Goal: Find specific page/section: Find specific page/section

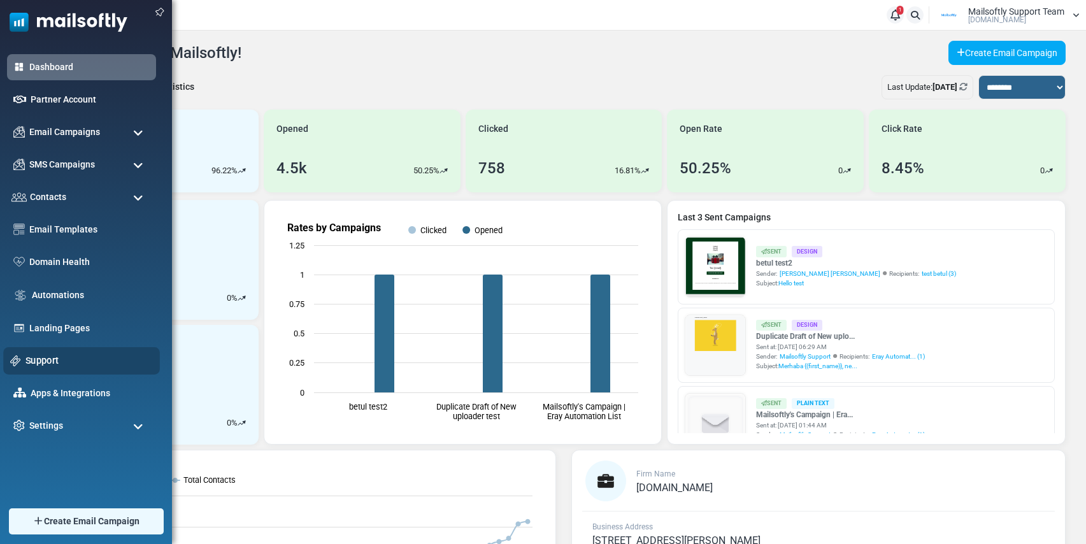
click at [34, 361] on link "Support" at bounding box center [88, 361] width 127 height 14
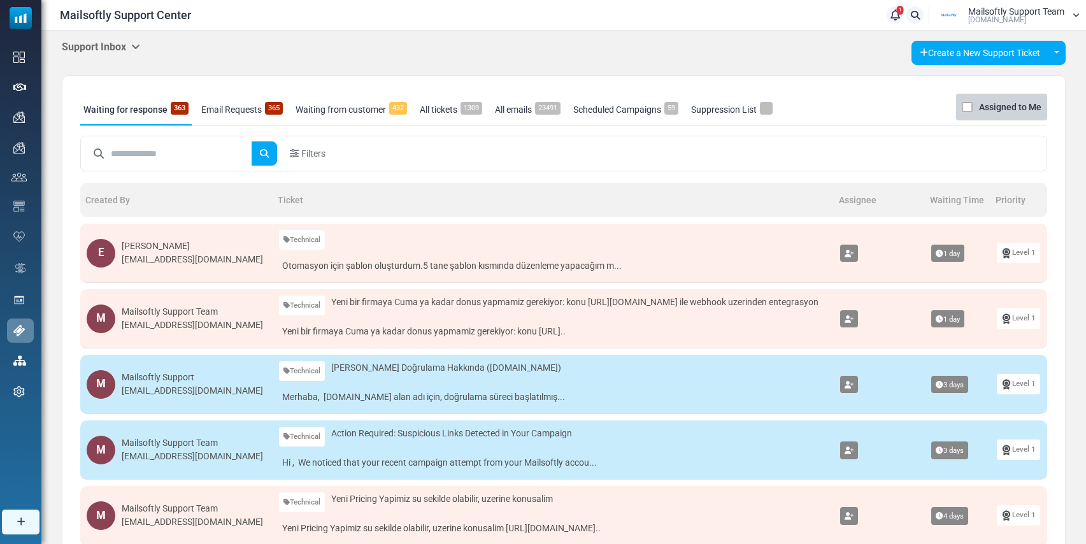
click at [138, 41] on icon at bounding box center [135, 46] width 9 height 10
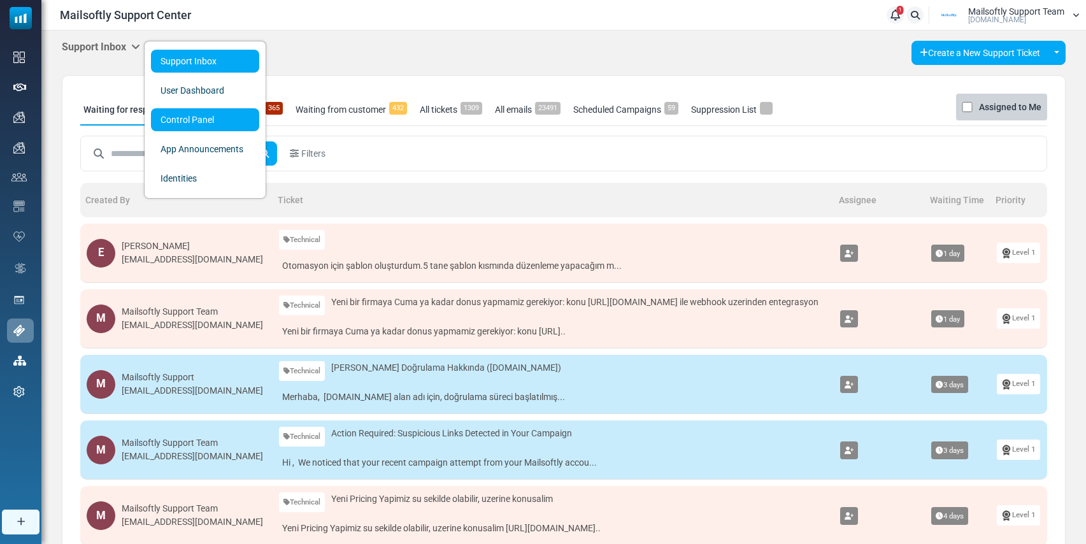
click at [185, 119] on link "Control Panel" at bounding box center [205, 119] width 108 height 23
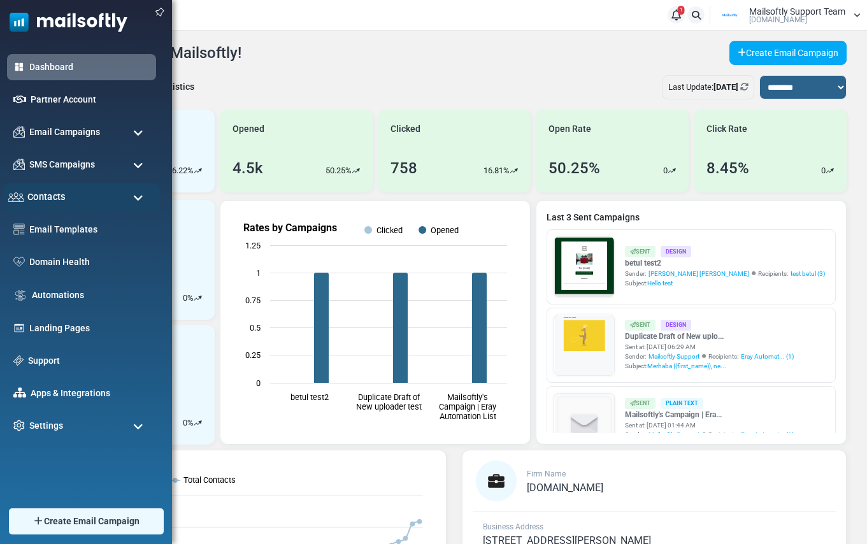
click at [95, 206] on div "Contacts" at bounding box center [81, 196] width 157 height 27
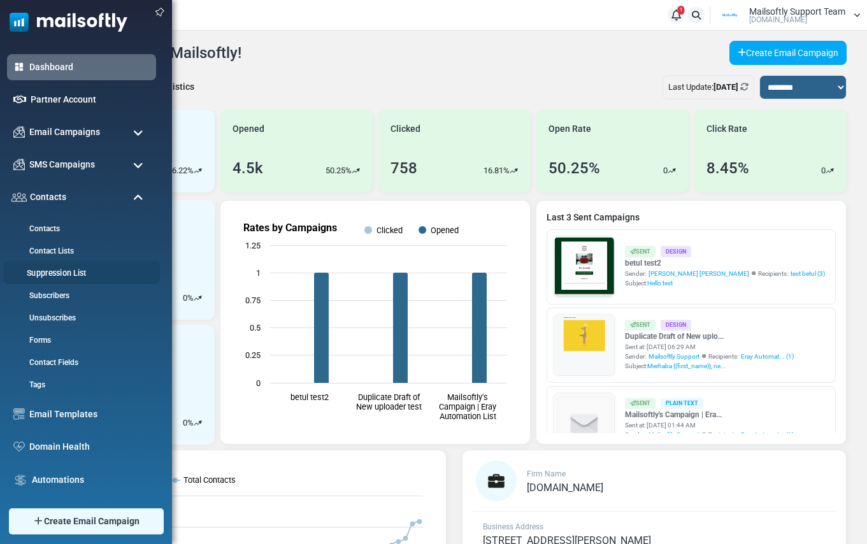
click at [63, 273] on link "Suppression List" at bounding box center [79, 274] width 153 height 12
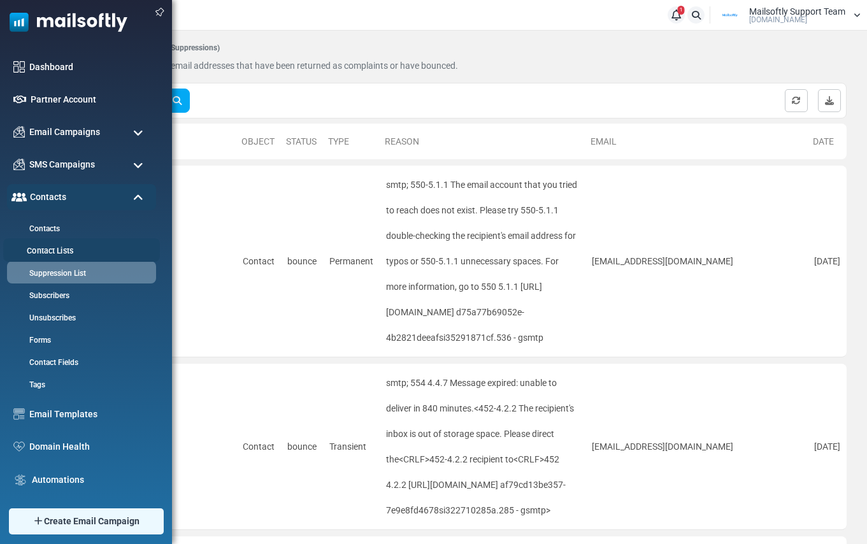
click at [55, 247] on link "Contact Lists" at bounding box center [79, 251] width 153 height 12
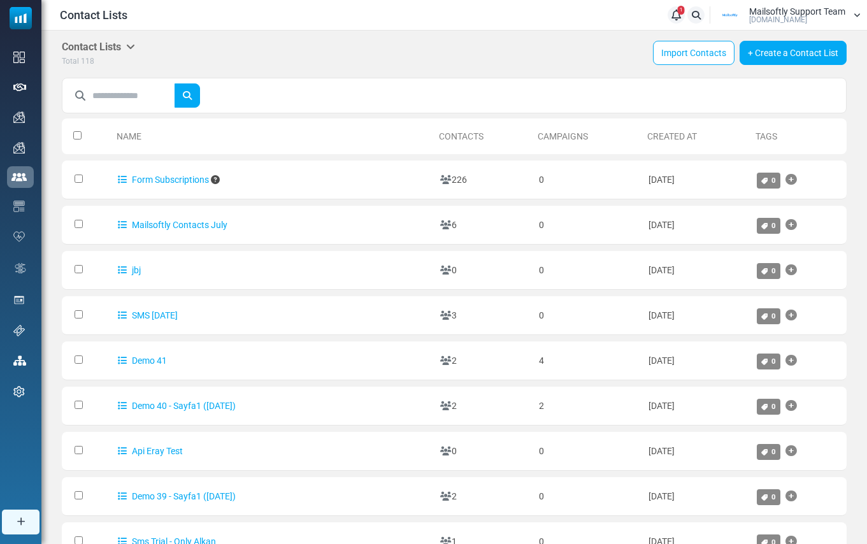
click at [135, 44] on icon at bounding box center [130, 46] width 9 height 10
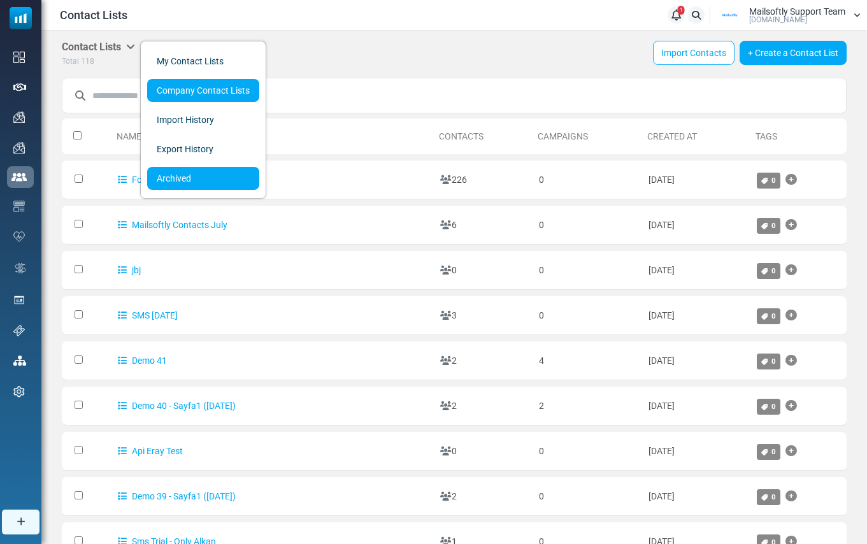
click at [169, 168] on link "Archived" at bounding box center [203, 178] width 112 height 23
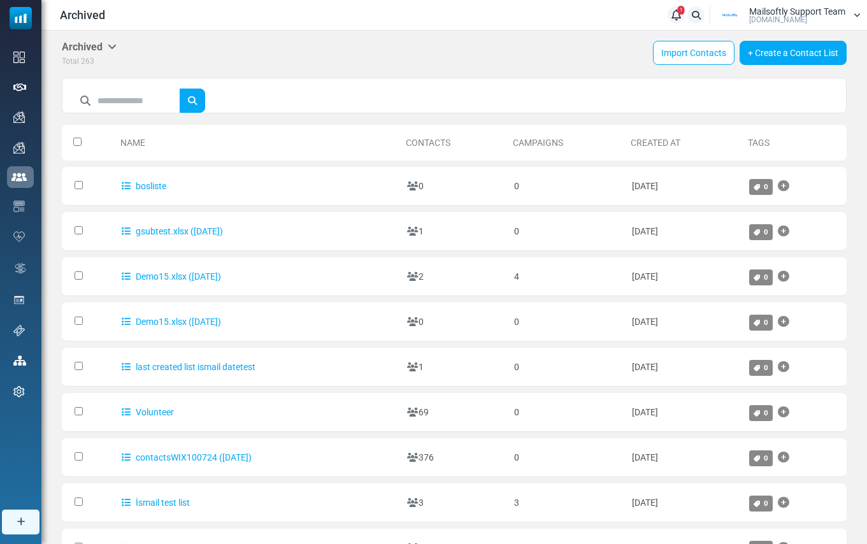
click at [113, 45] on icon at bounding box center [112, 46] width 9 height 10
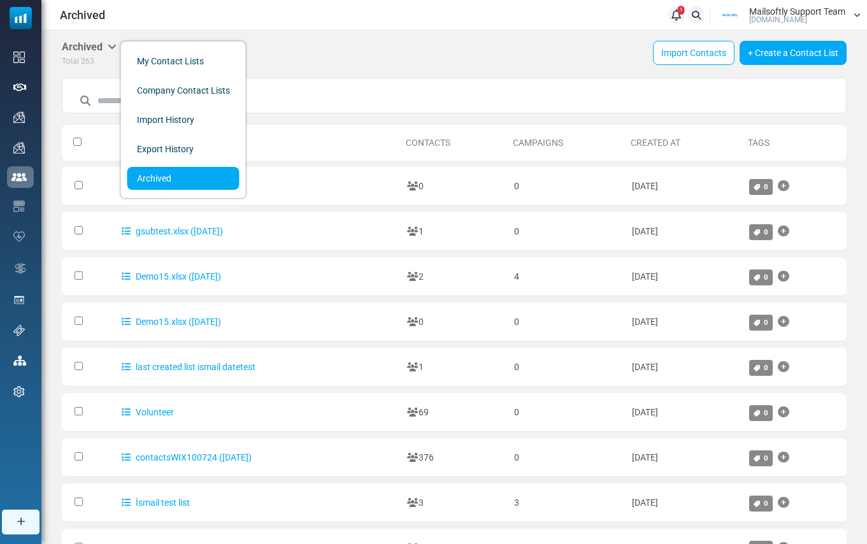
click at [324, 77] on div "Archived My Contact Lists Company Contact Lists Import History Export History A…" at bounding box center [454, 363] width 826 height 664
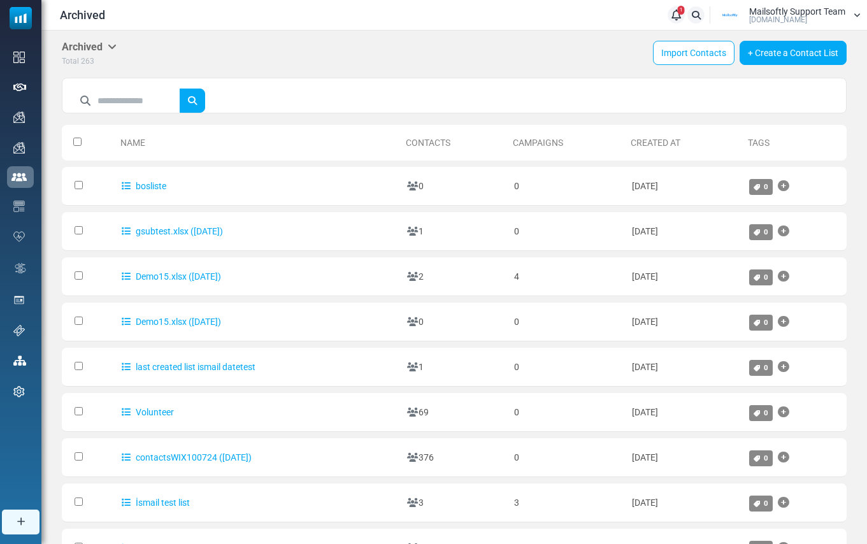
click at [116, 46] on icon at bounding box center [112, 46] width 9 height 10
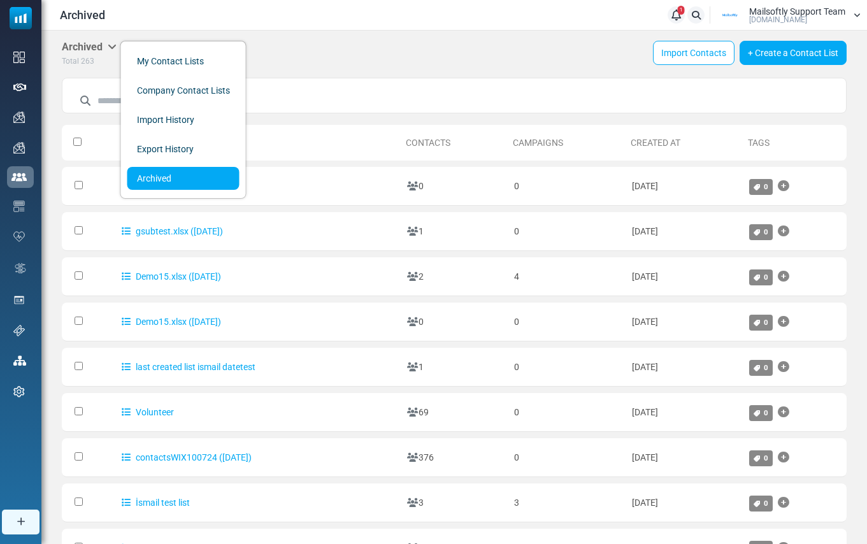
click at [277, 91] on div at bounding box center [454, 96] width 785 height 36
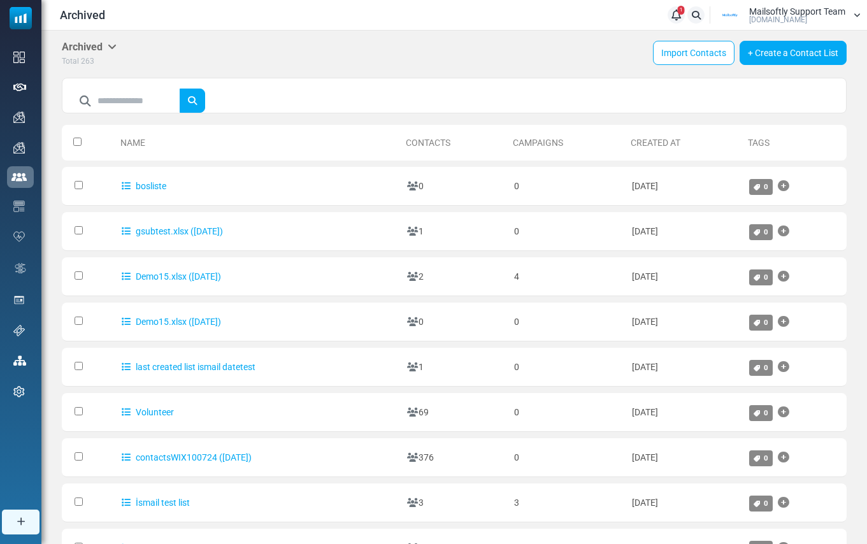
click at [91, 96] on span at bounding box center [85, 101] width 25 height 24
click at [102, 98] on input "text" at bounding box center [138, 101] width 83 height 24
type input "**********"
click at [197, 100] on icon "submit" at bounding box center [192, 101] width 10 height 10
